Goal: Browse casually: Explore the website without a specific task or goal

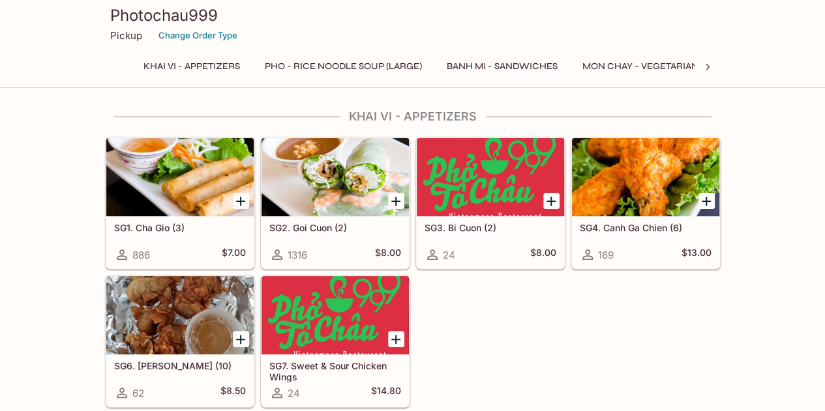
click at [171, 311] on div at bounding box center [179, 315] width 147 height 78
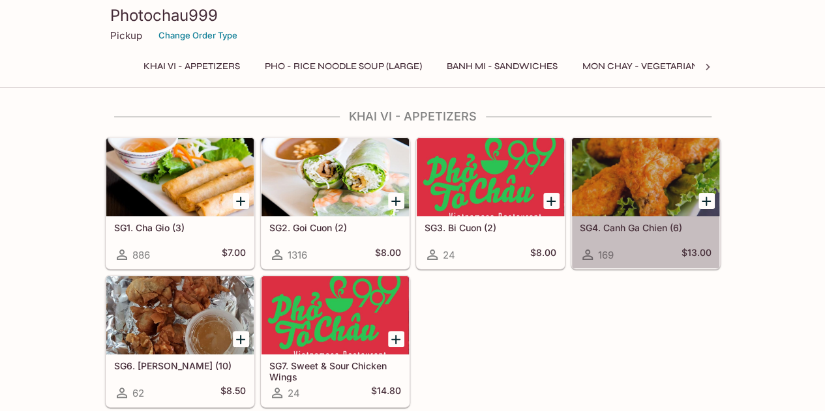
click at [656, 196] on div at bounding box center [645, 177] width 147 height 78
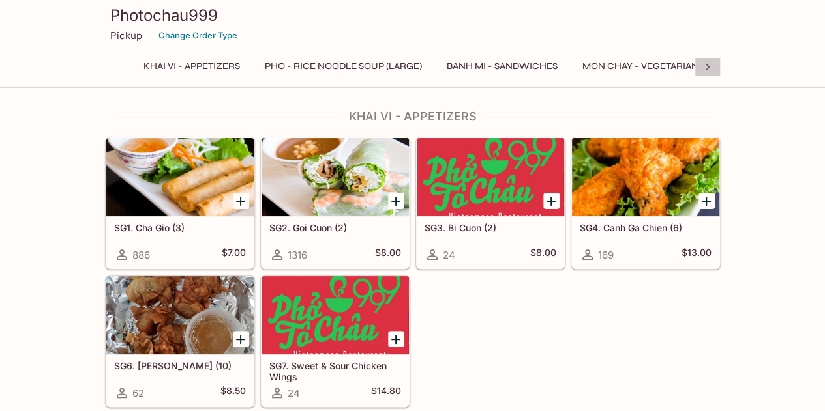
click at [710, 66] on icon at bounding box center [707, 67] width 13 height 13
click at [115, 67] on icon at bounding box center [117, 67] width 4 height 7
click at [493, 66] on button "Banh Mi - Sandwiches" at bounding box center [501, 66] width 125 height 18
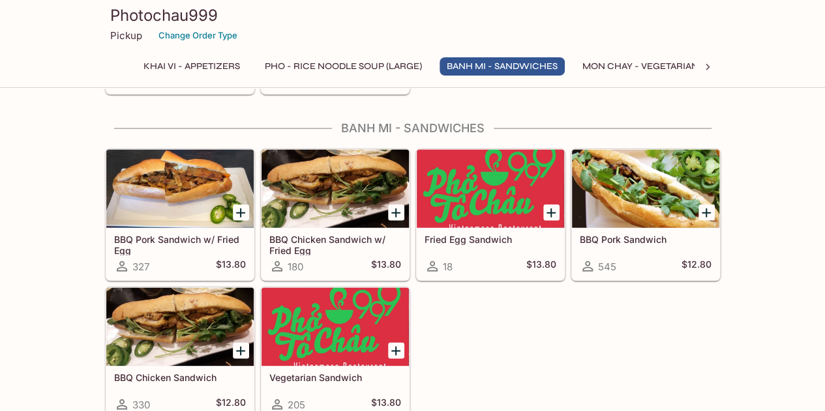
scroll to position [1468, 0]
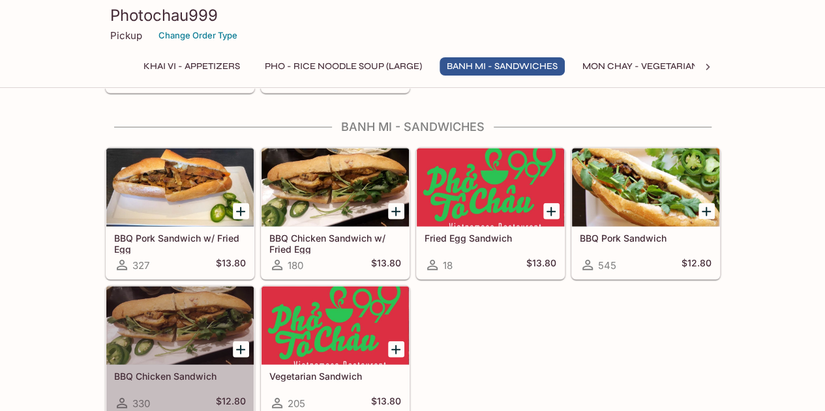
click at [188, 320] on div at bounding box center [179, 326] width 147 height 78
